Goal: Task Accomplishment & Management: Manage account settings

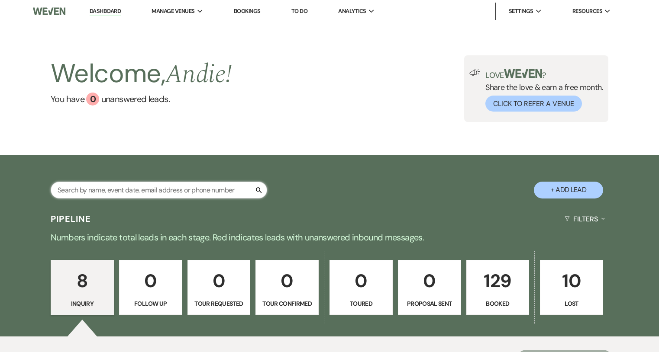
click at [139, 196] on input "text" at bounding box center [159, 190] width 216 height 17
type input "[PERSON_NAME]"
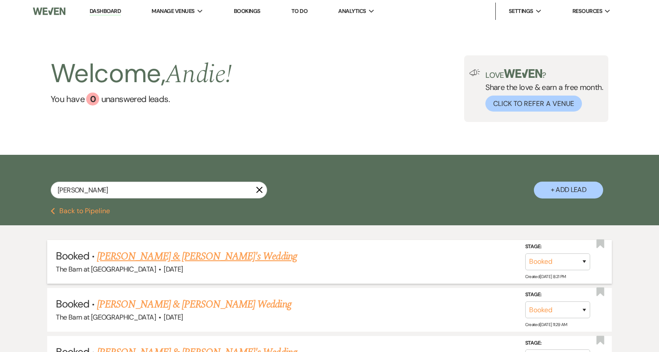
click at [193, 256] on link "[PERSON_NAME] & [PERSON_NAME]'s Wedding" at bounding box center [197, 257] width 200 height 16
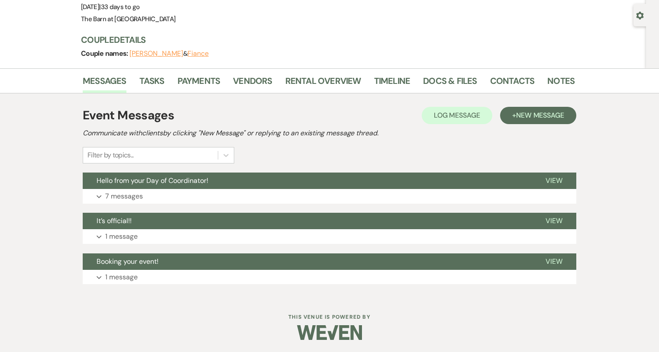
scroll to position [74, 0]
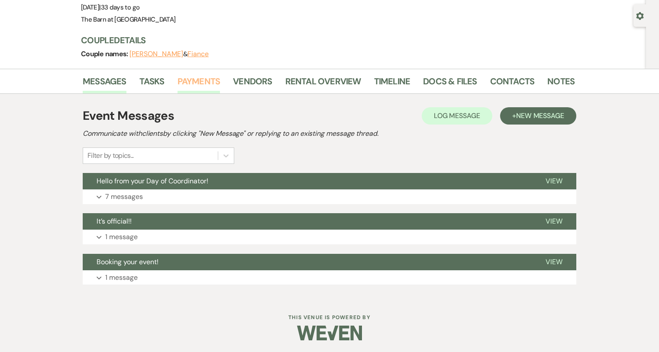
click at [203, 81] on link "Payments" at bounding box center [198, 83] width 43 height 19
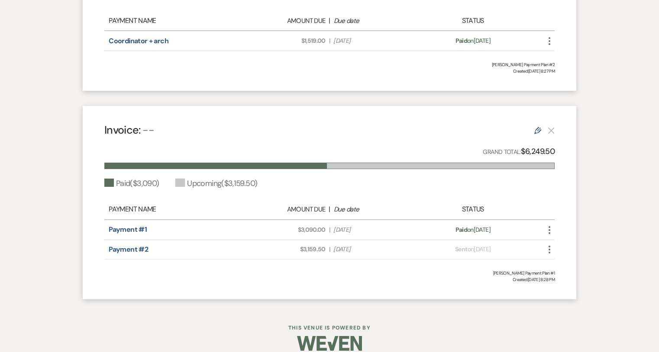
scroll to position [337, 0]
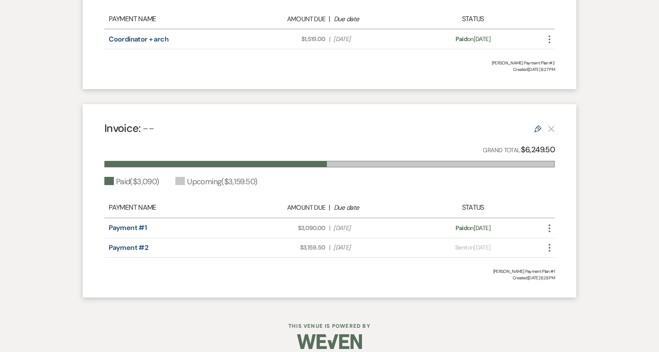
click at [243, 249] on div "Amount Due: $3,159.50 | Due Date Sep 19, 2025" at bounding box center [329, 247] width 177 height 9
click at [349, 248] on span "Due Date Sep 19, 2025" at bounding box center [373, 247] width 80 height 9
click at [136, 246] on link "Payment #2" at bounding box center [128, 247] width 39 height 9
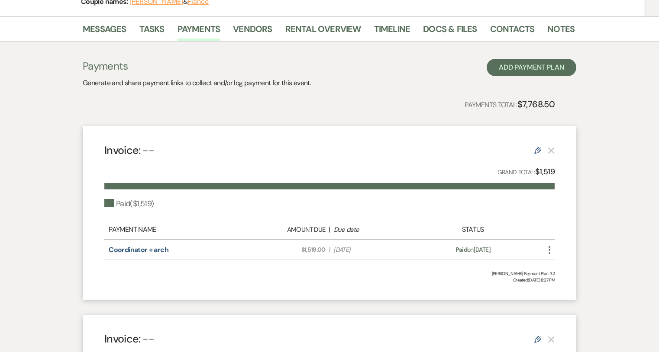
scroll to position [13, 0]
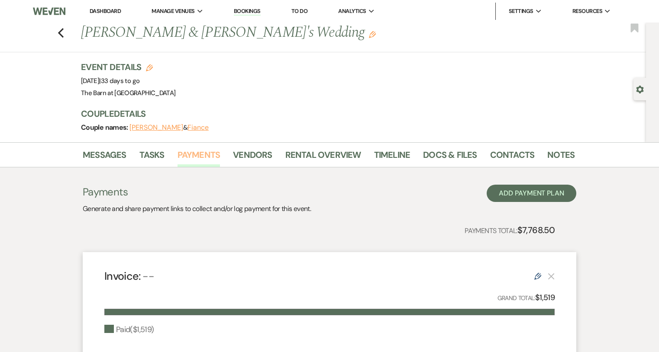
click at [196, 159] on link "Payments" at bounding box center [198, 157] width 43 height 19
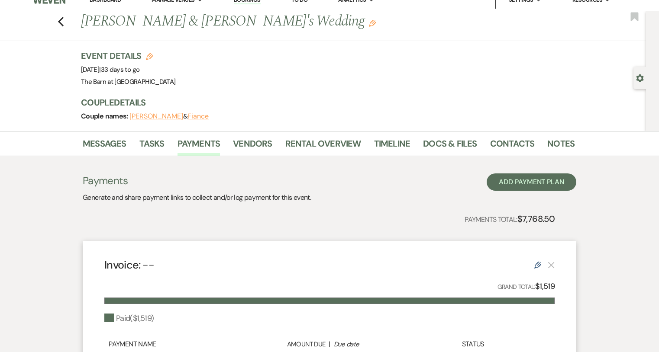
scroll to position [18, 0]
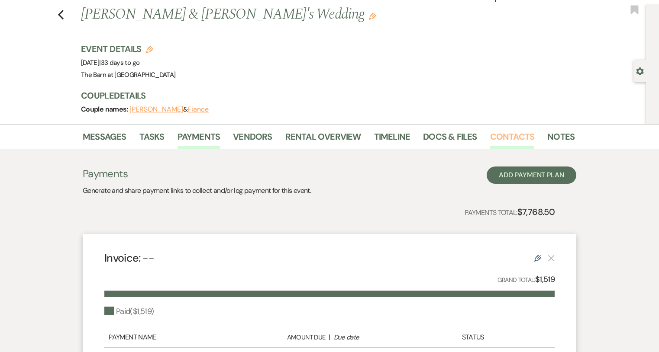
click at [506, 136] on link "Contacts" at bounding box center [512, 139] width 45 height 19
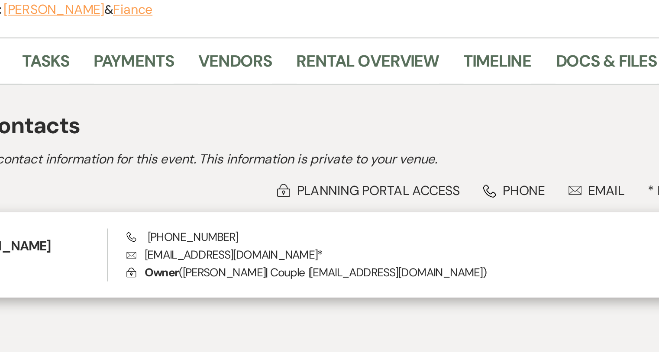
scroll to position [4, 0]
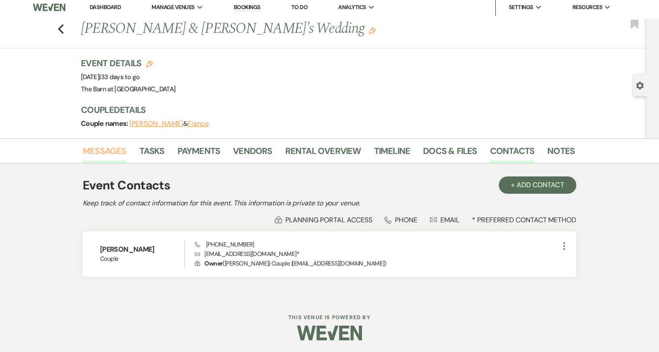
click at [121, 153] on link "Messages" at bounding box center [105, 153] width 44 height 19
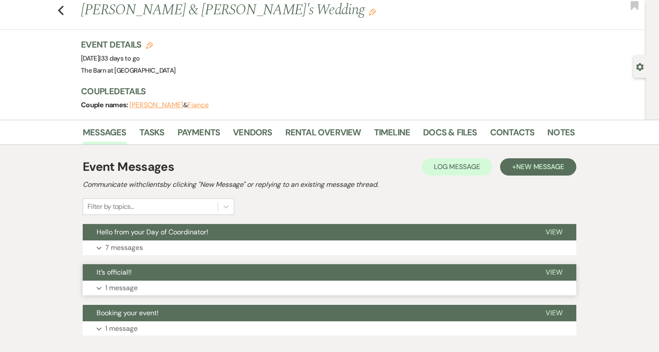
scroll to position [13, 0]
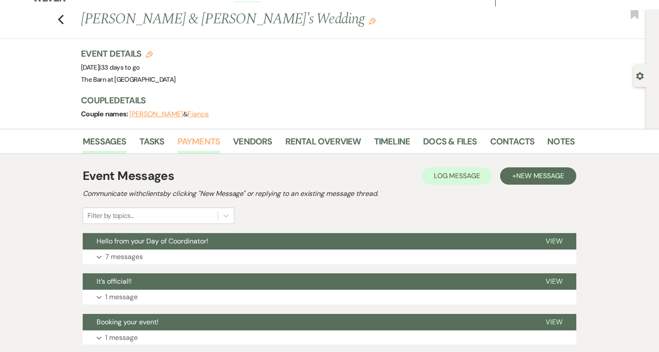
click at [198, 143] on link "Payments" at bounding box center [198, 144] width 43 height 19
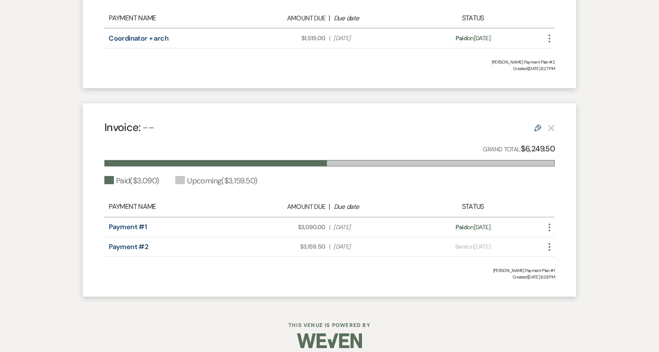
scroll to position [345, 0]
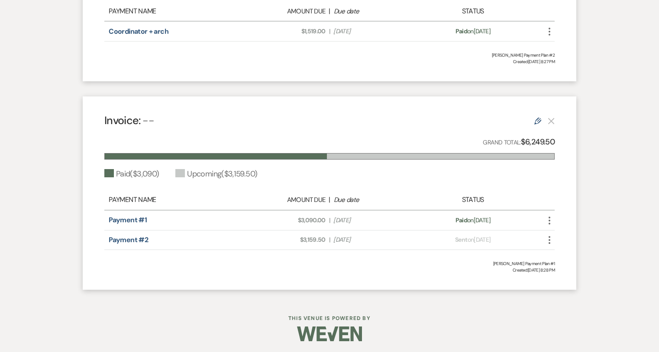
click at [550, 240] on icon "More" at bounding box center [549, 240] width 10 height 10
click at [548, 236] on icon "More" at bounding box center [549, 240] width 10 height 10
click at [536, 116] on link "Edit" at bounding box center [537, 120] width 7 height 9
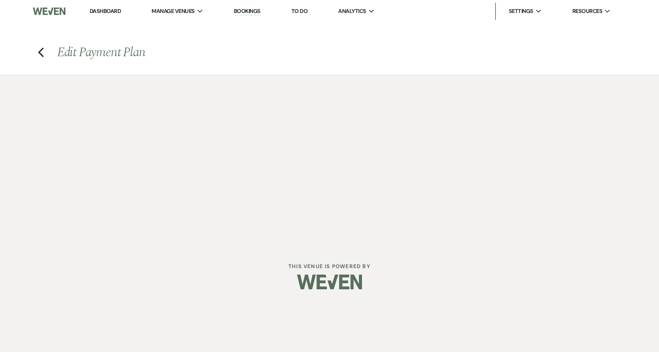
select select "1"
select select "2"
select select "flat"
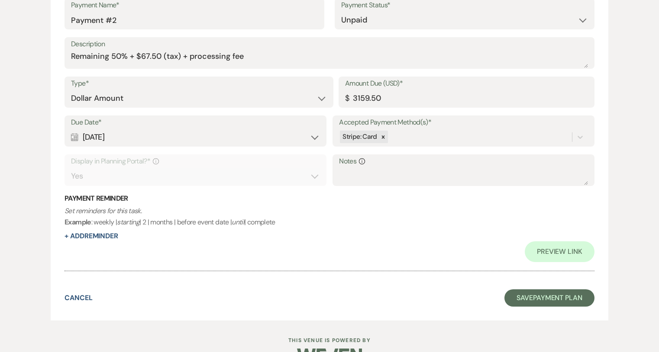
scroll to position [559, 0]
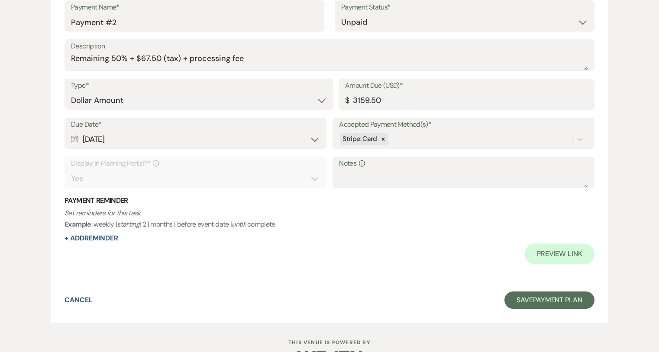
click at [99, 235] on button "+ Add Reminder" at bounding box center [92, 238] width 54 height 7
select select "client"
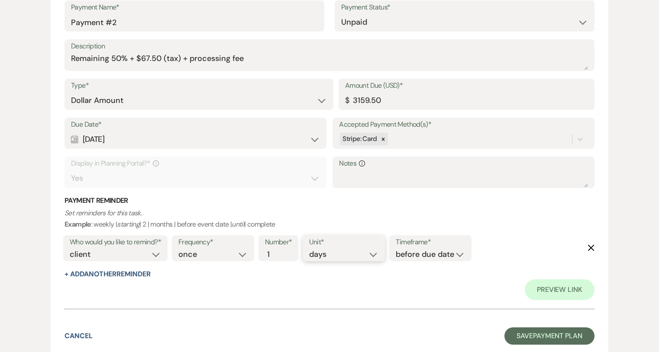
select select "weeks"
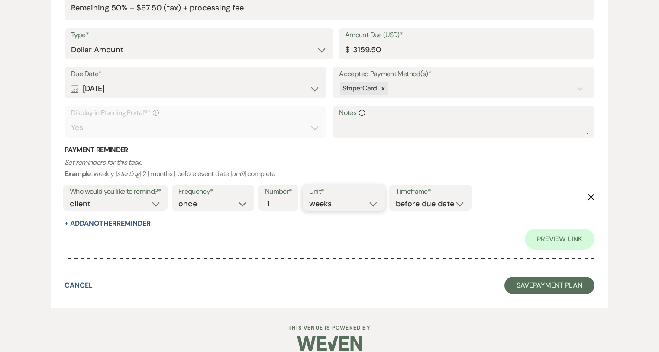
scroll to position [611, 0]
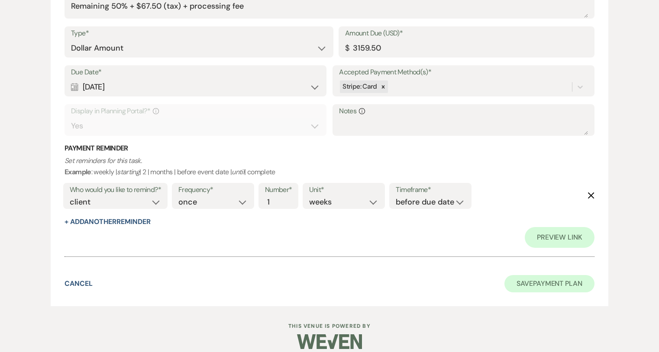
click at [555, 277] on button "Save Payment Plan" at bounding box center [549, 283] width 90 height 17
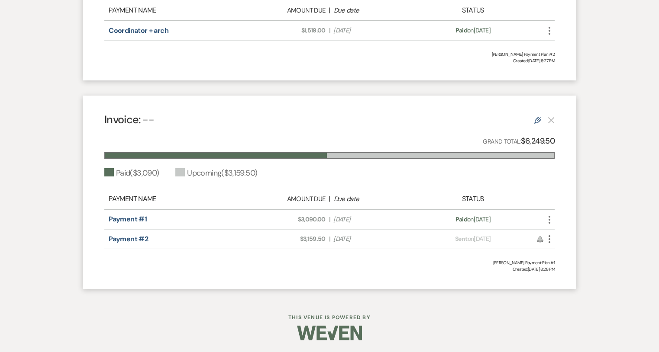
scroll to position [345, 0]
click at [549, 217] on icon "More" at bounding box center [549, 220] width 10 height 10
click at [604, 184] on div "Messages Tasks Payments Vendors Rental Overview Timeline Docs & Files Contacts …" at bounding box center [329, 47] width 659 height 501
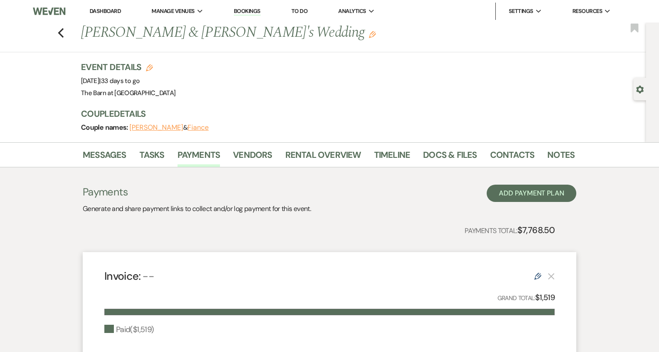
scroll to position [0, 0]
click at [60, 29] on icon "Previous" at bounding box center [61, 33] width 6 height 10
